Goal: Navigation & Orientation: Find specific page/section

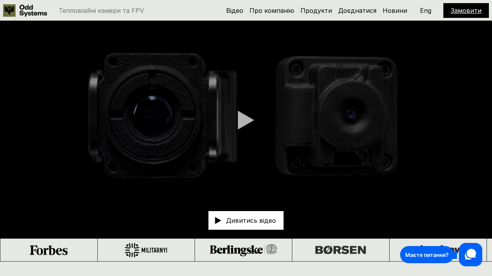
scroll to position [18, 0]
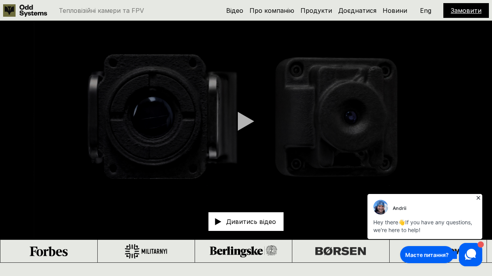
click at [241, 118] on div at bounding box center [246, 121] width 16 height 19
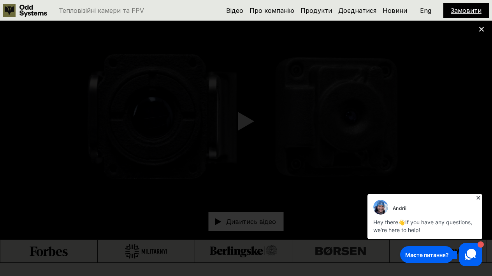
click at [479, 198] on icon at bounding box center [478, 198] width 8 height 8
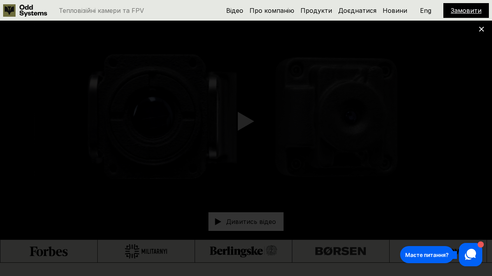
click at [29, 273] on div at bounding box center [246, 138] width 492 height 276
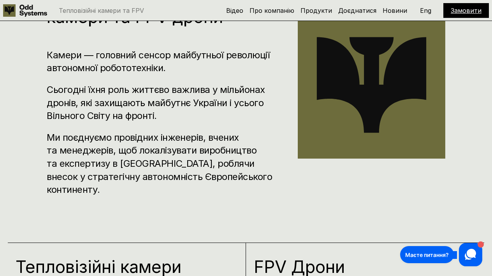
scroll to position [334, 0]
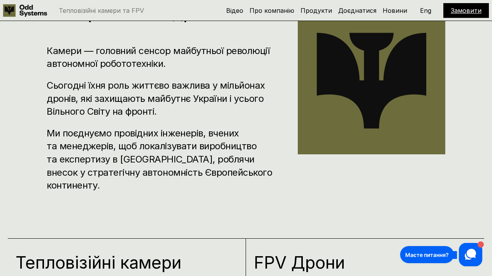
click at [169, 68] on h3 "Камери — головний сенсор майбутньої революції автономної робототехніки." at bounding box center [161, 57] width 228 height 26
click at [170, 56] on h3 "Камери — головний сенсор майбутньої революції автономної робототехніки." at bounding box center [161, 57] width 228 height 26
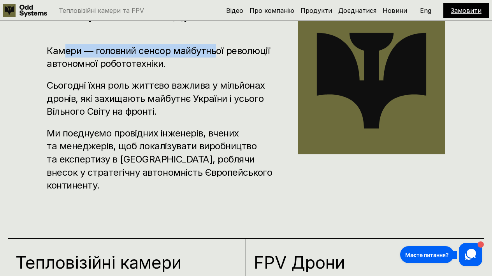
drag, startPoint x: 218, startPoint y: 56, endPoint x: 63, endPoint y: 51, distance: 154.6
click at [63, 51] on h3 "Камери — головний сенсор майбутньої революції автономної робототехніки." at bounding box center [161, 57] width 228 height 26
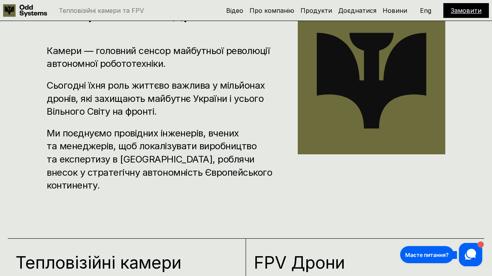
click at [116, 62] on h3 "Камери — головний сенсор майбутньої революції автономної робототехніки." at bounding box center [161, 57] width 228 height 26
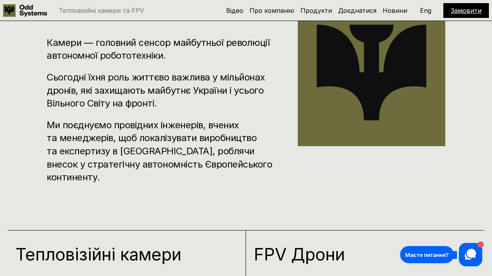
scroll to position [342, 0]
drag, startPoint x: 40, startPoint y: 44, endPoint x: 220, endPoint y: 52, distance: 179.9
click at [220, 52] on div "Odd Systems розробляє та виготовляє тепловізійні камери та FPV дрони Камери — г…" at bounding box center [246, 77] width 492 height 276
click at [220, 53] on h3 "Камери — головний сенсор майбутньої революції автономної робототехніки." at bounding box center [161, 49] width 228 height 26
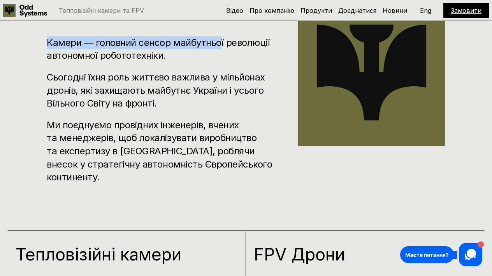
drag, startPoint x: 220, startPoint y: 43, endPoint x: 207, endPoint y: 33, distance: 16.2
click at [206, 33] on div "Odd Systems розробляє та виготовляє тепловізійні камери та FPV дрони Камери — г…" at bounding box center [161, 72] width 228 height 223
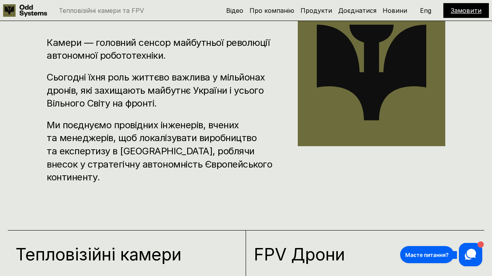
click at [190, 58] on h3 "Камери — головний сенсор майбутньої революції автономної робототехніки." at bounding box center [161, 49] width 228 height 26
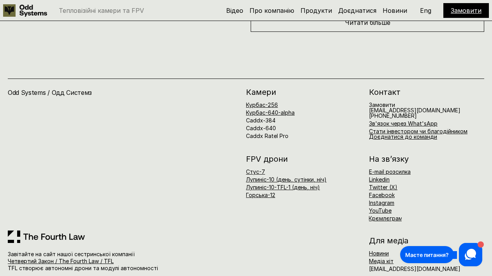
scroll to position [3402, 0]
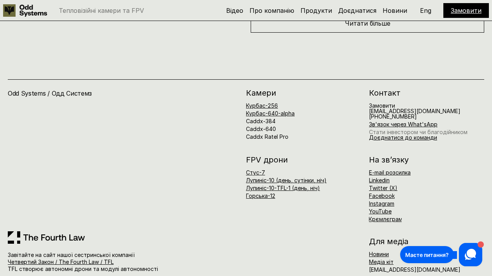
click at [413, 129] on link "Стати інвестором чи благодійником" at bounding box center [418, 132] width 98 height 7
click at [416, 134] on link "Доєднатися до команди" at bounding box center [403, 137] width 68 height 7
click at [326, 12] on link "Продукти" at bounding box center [316, 11] width 32 height 8
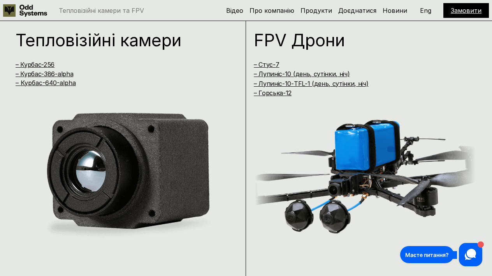
click at [463, 11] on link "Замовити" at bounding box center [466, 11] width 31 height 8
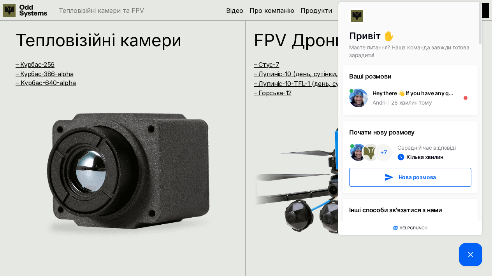
click at [233, 187] on img at bounding box center [127, 174] width 223 height 141
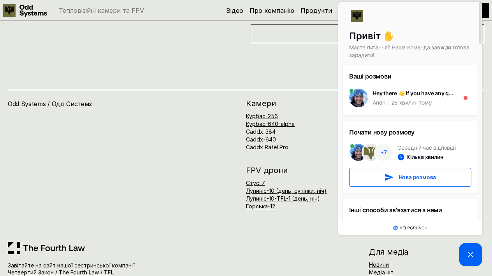
scroll to position [3393, 0]
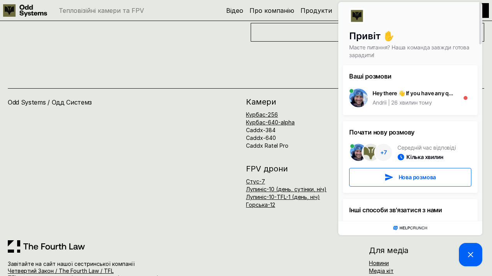
click at [379, 262] on div "Привіт ✋ Маєте питання? Наша команда завжди готова зарадити! Ваші розмови Hey t…" at bounding box center [410, 134] width 148 height 268
click at [376, 260] on div "Привіт ✋ Маєте питання? Наша команда завжди готова зарадити! Ваші розмови Hey t…" at bounding box center [410, 134] width 148 height 268
click at [319, 44] on div "Odd Systems / Одд Системз Завітайте на сайт нашої сестринської компанії Четверт…" at bounding box center [246, 170] width 492 height 256
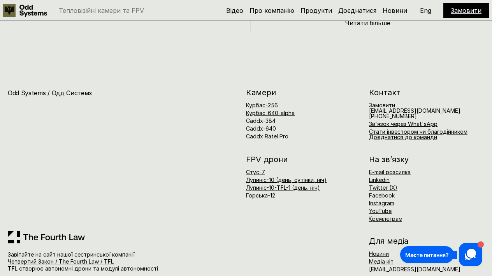
scroll to position [3402, 0]
click at [382, 259] on link "Медіа кіт" at bounding box center [381, 262] width 25 height 7
